Goal: Find specific page/section: Find specific page/section

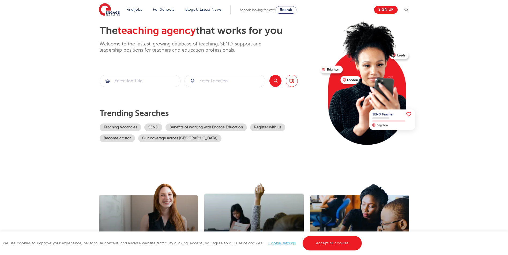
scroll to position [54, 0]
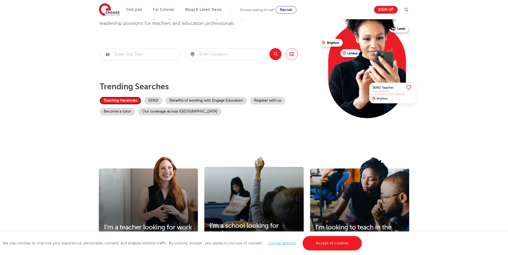
click at [120, 100] on link "Teaching Vacancies" at bounding box center [121, 101] width 42 height 8
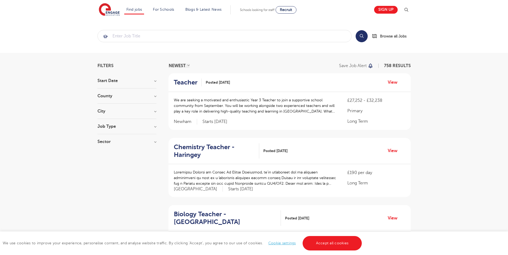
click at [108, 111] on h3 "City" at bounding box center [126, 111] width 59 height 4
click at [112, 169] on button "Show more" at bounding box center [108, 171] width 23 height 5
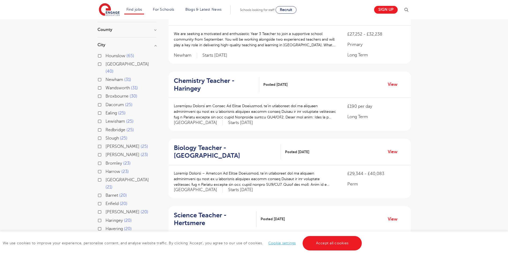
scroll to position [54, 0]
